Goal: Information Seeking & Learning: Learn about a topic

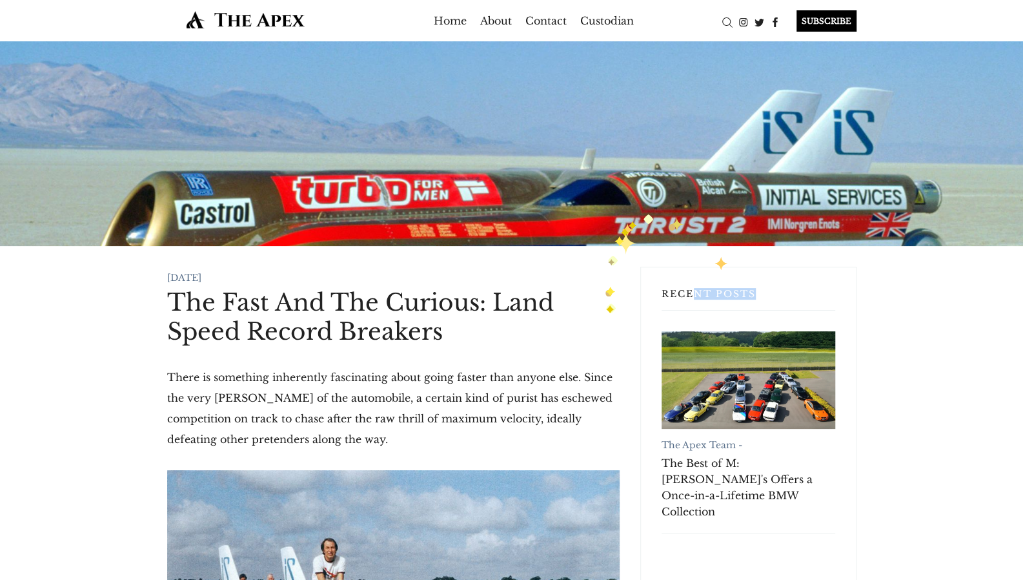
drag, startPoint x: 751, startPoint y: 317, endPoint x: 780, endPoint y: 305, distance: 30.7
click at [744, 300] on div "Recent Posts The Apex Team - The Best of M: RM Sotheby's Offers a Once-in-a-Lif…" at bounding box center [748, 589] width 216 height 645
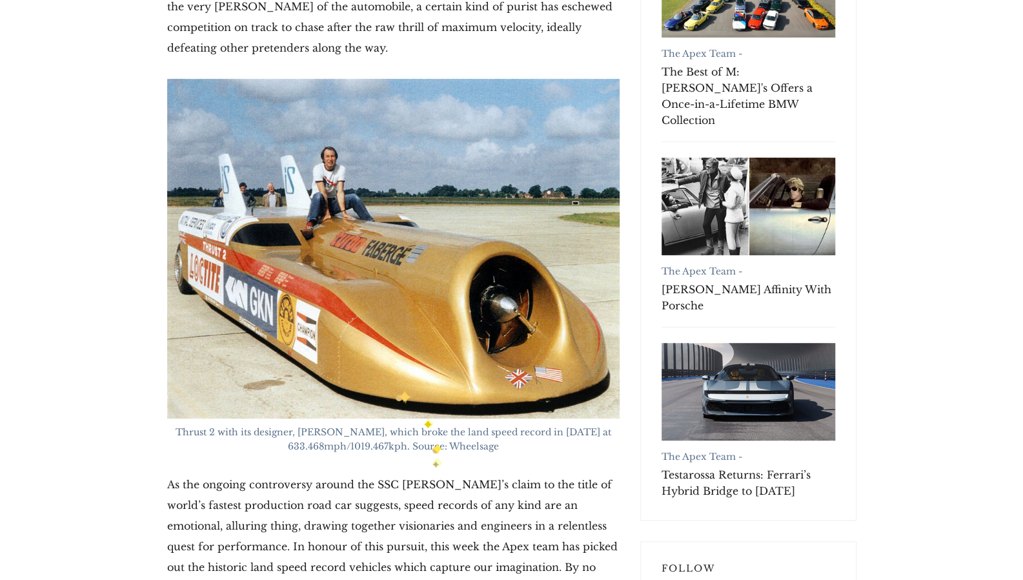
scroll to position [396, 0]
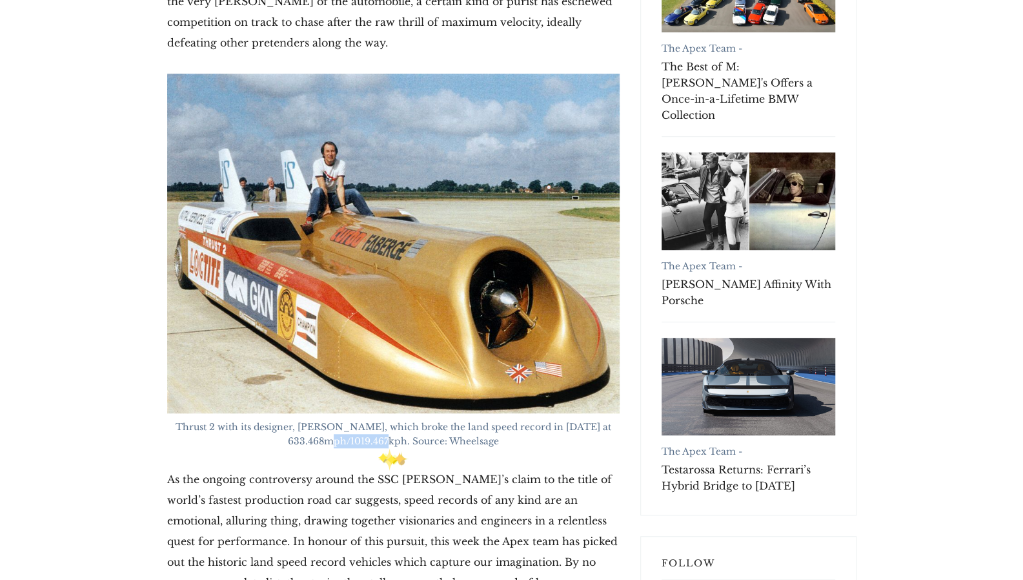
drag, startPoint x: 349, startPoint y: 444, endPoint x: 405, endPoint y: 451, distance: 56.1
copy figcaption "1019.467kph"
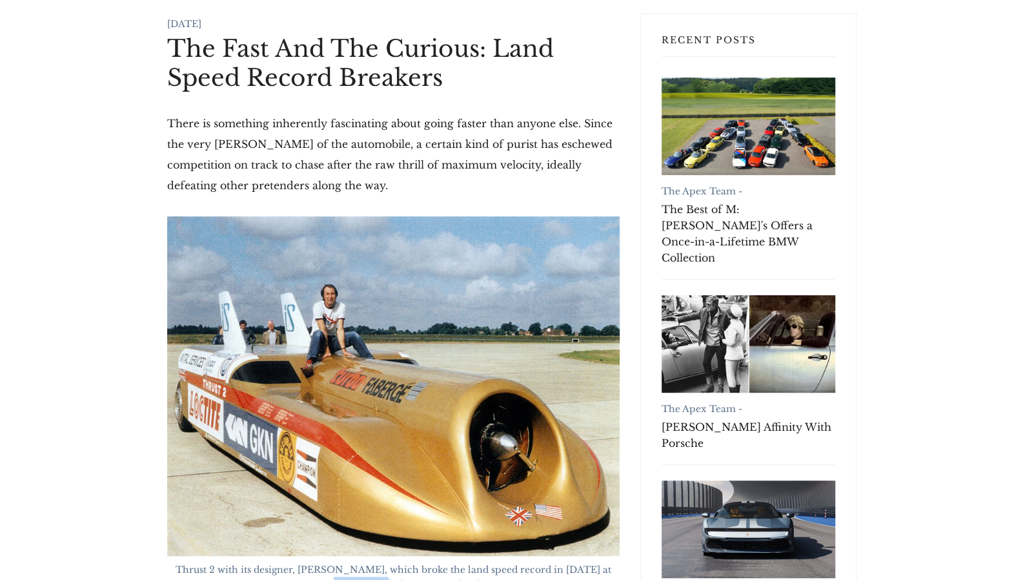
scroll to position [252, 0]
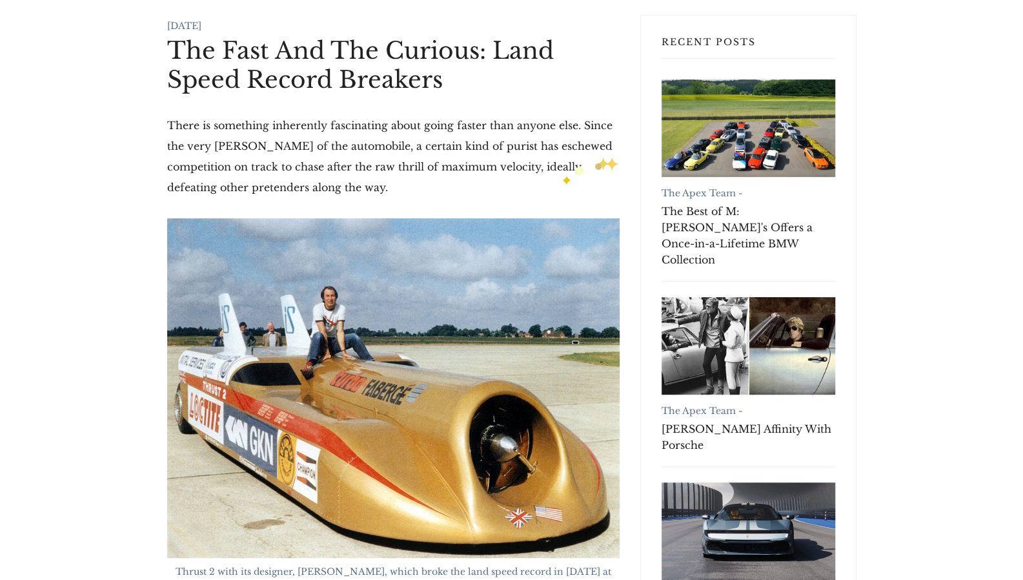
click at [559, 169] on p "There is something inherently fascinating about going faster than anyone else. …" at bounding box center [393, 156] width 453 height 83
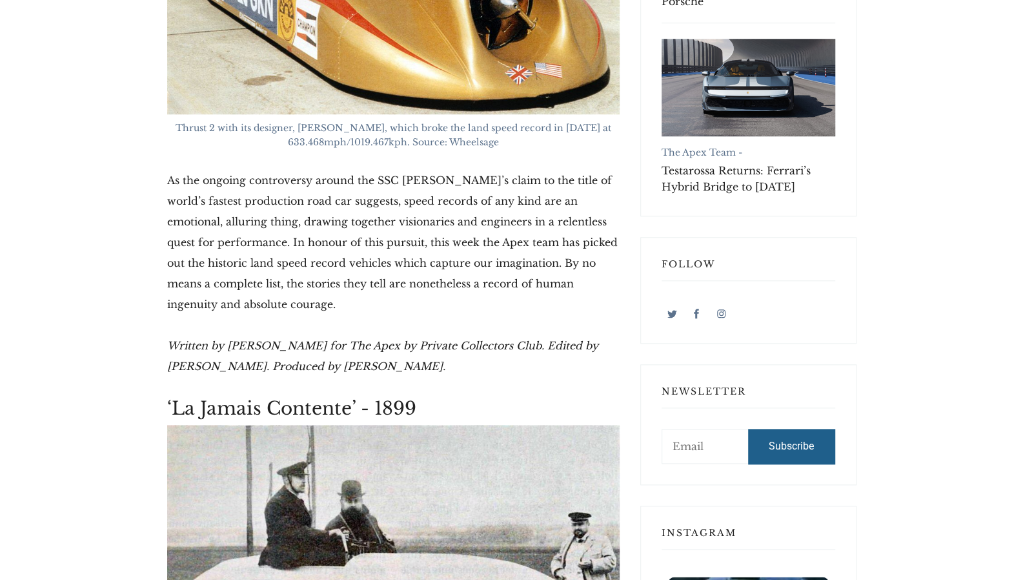
scroll to position [692, 0]
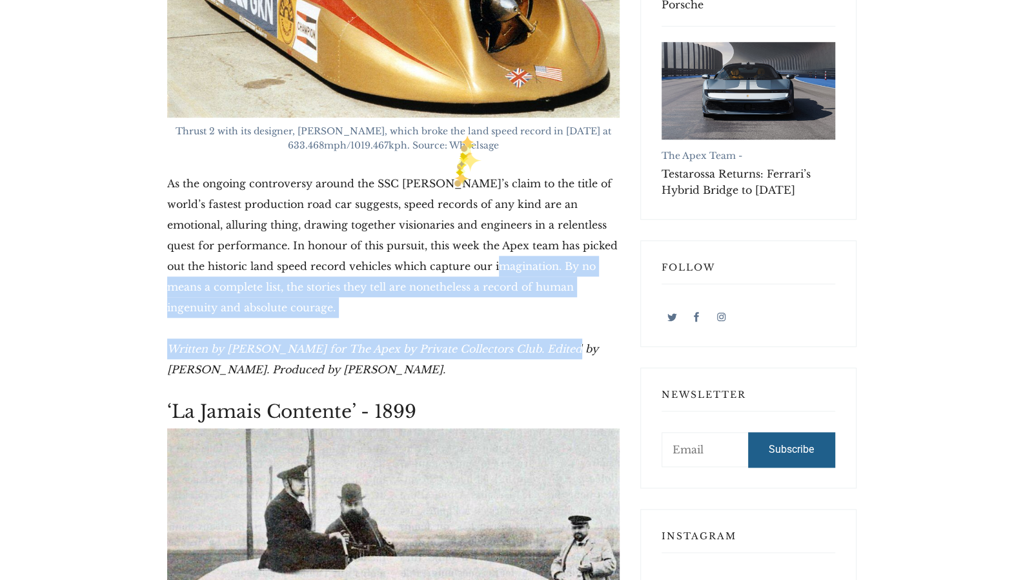
drag, startPoint x: 551, startPoint y: 329, endPoint x: 476, endPoint y: 270, distance: 94.7
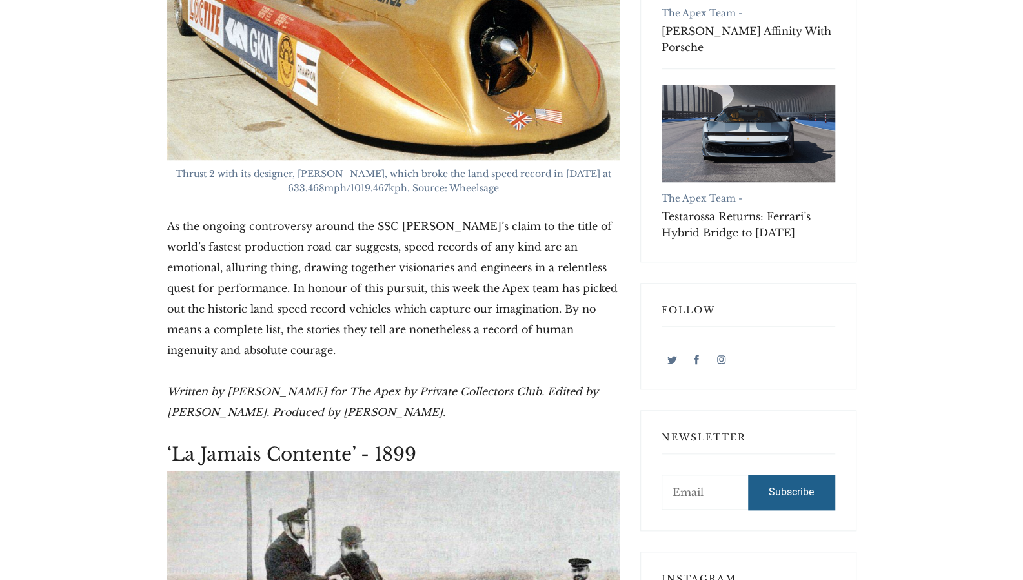
scroll to position [648, 0]
